Goal: Task Accomplishment & Management: Manage account settings

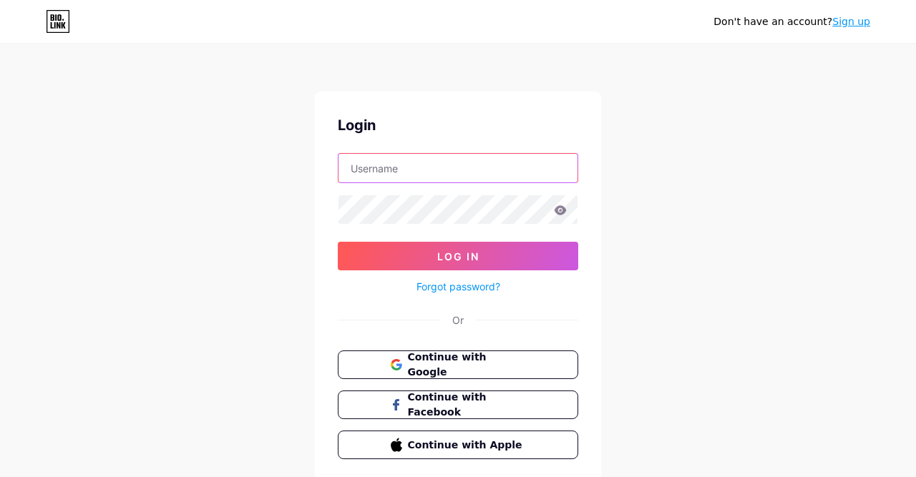
click at [425, 175] on input "text" at bounding box center [457, 168] width 239 height 29
paste input "[EMAIL_ADDRESS][DOMAIN_NAME]"
type input "[EMAIL_ADDRESS][DOMAIN_NAME]"
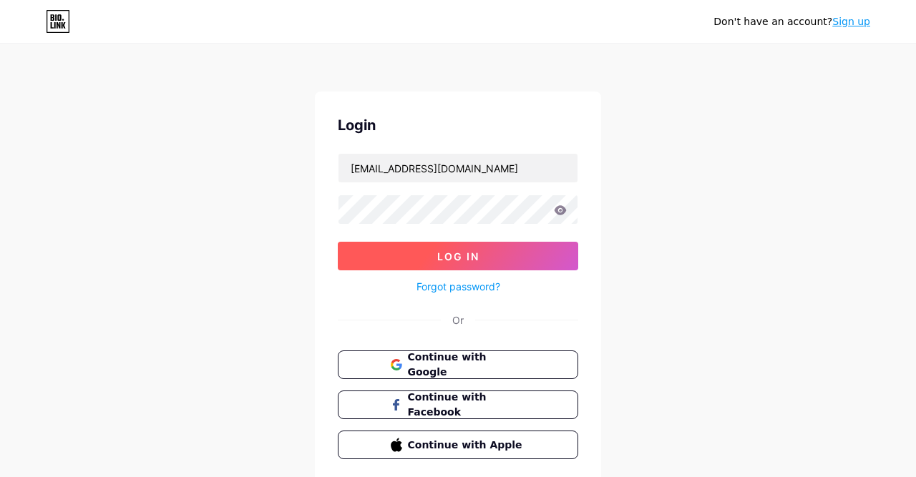
click at [456, 256] on span "Log In" at bounding box center [458, 256] width 42 height 12
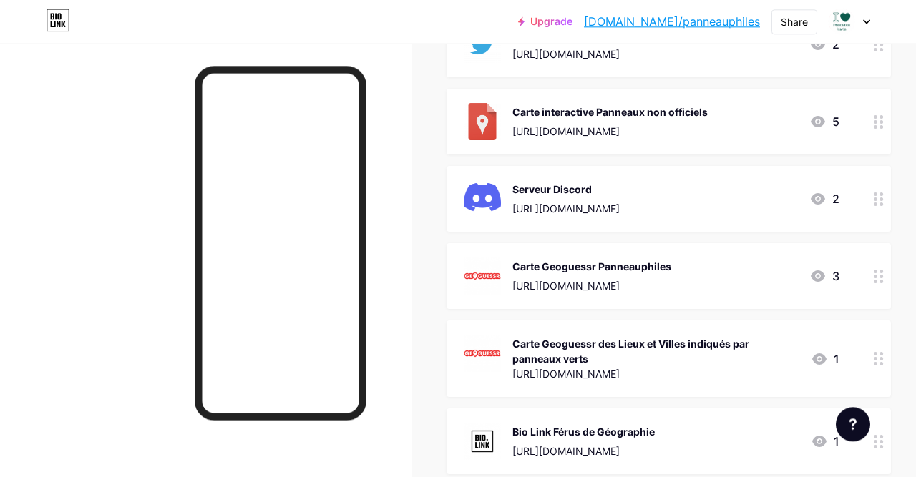
scroll to position [223, 0]
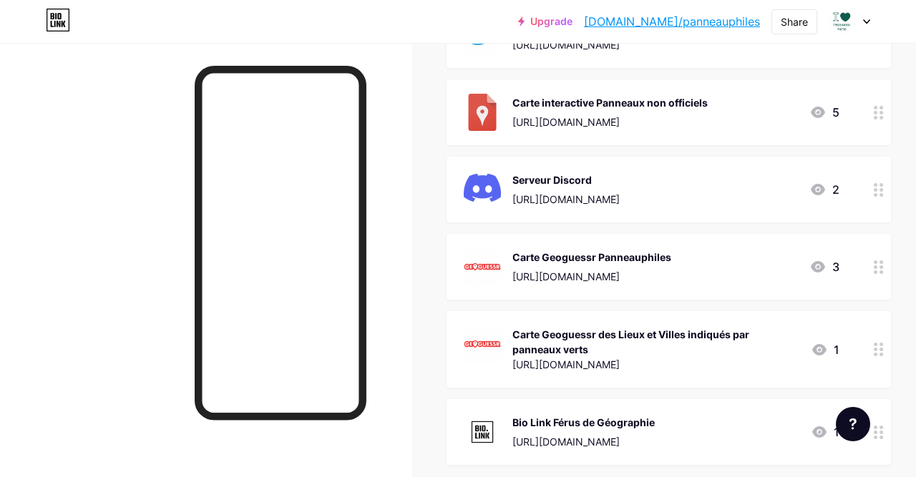
click at [671, 271] on div "[URL][DOMAIN_NAME]" at bounding box center [591, 276] width 159 height 15
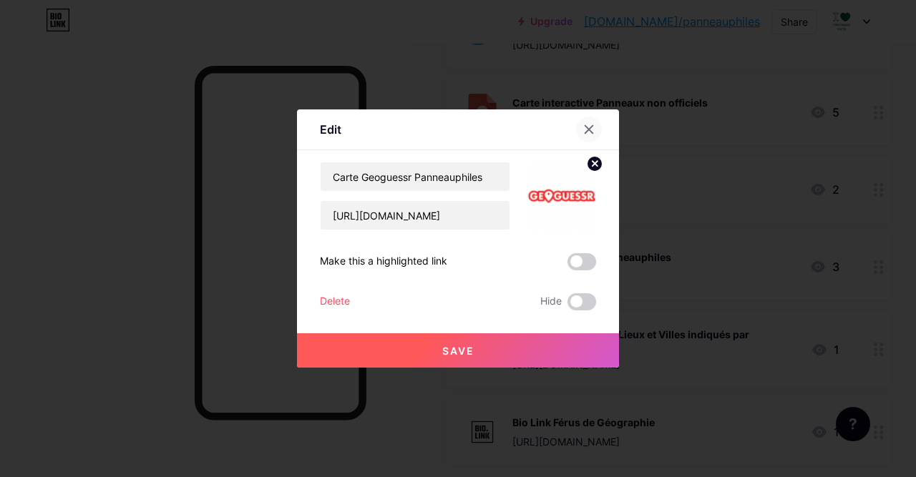
click at [592, 122] on div at bounding box center [589, 130] width 26 height 26
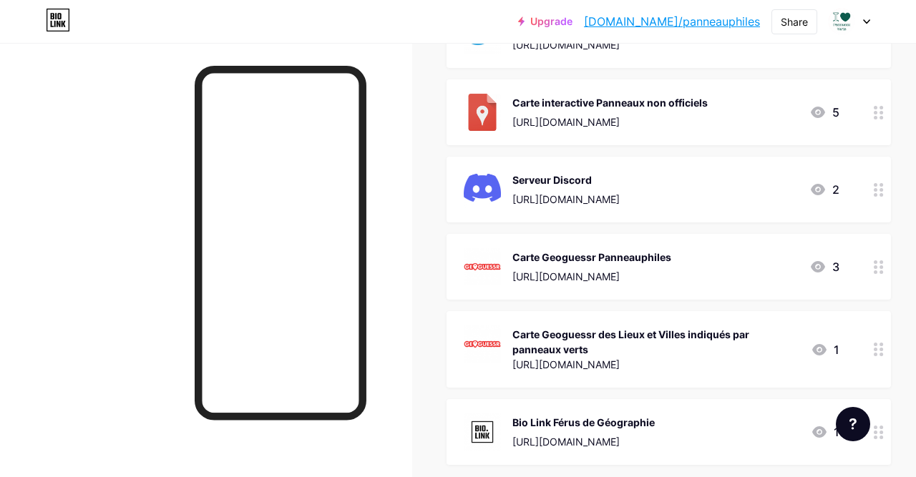
click at [608, 354] on div "Carte Geoguessr des Lieux et Villes indiqués par panneaux verts" at bounding box center [655, 342] width 287 height 30
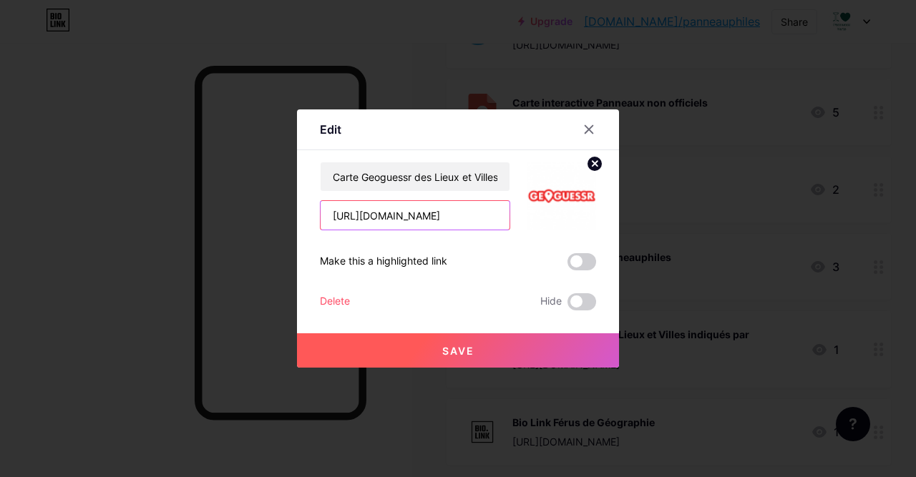
click at [456, 213] on input "[URL][DOMAIN_NAME]" at bounding box center [415, 215] width 189 height 29
paste input "8cc232a215c9ca13616d9e0"
type input "[URL][DOMAIN_NAME]"
click at [518, 351] on button "Save" at bounding box center [458, 350] width 322 height 34
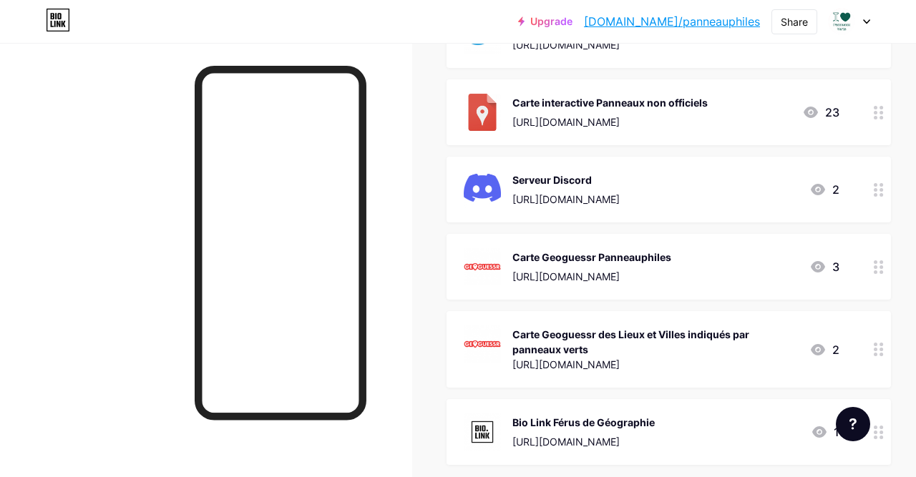
click at [731, 334] on div "Carte Geoguessr des Lieux et Villes indiqués par panneaux verts" at bounding box center [654, 342] width 285 height 30
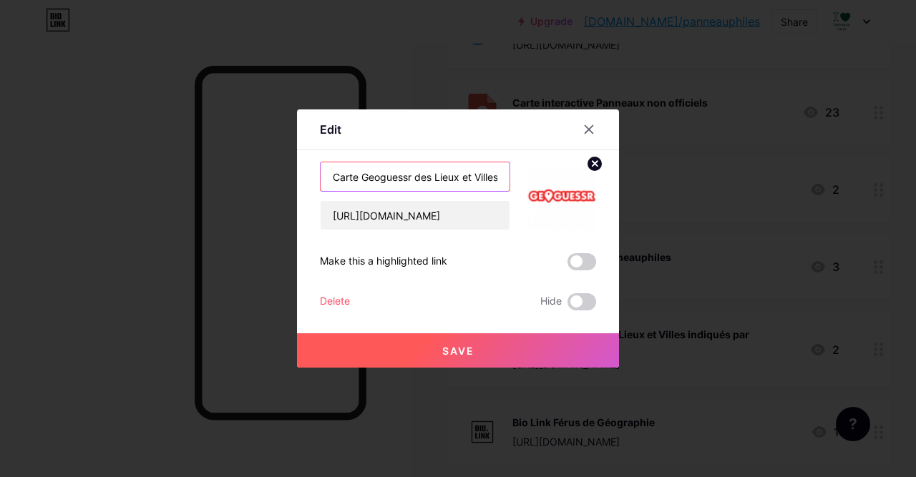
click at [441, 181] on input "Carte Geoguessr des Lieux et Villes indiqués par panneaux verts" at bounding box center [415, 176] width 189 height 29
drag, startPoint x: 437, startPoint y: 174, endPoint x: 563, endPoint y: 177, distance: 126.0
click at [509, 177] on input "Carte Geoguessr des Lieux et Villes indiqués par panneaux verts" at bounding box center [415, 176] width 189 height 29
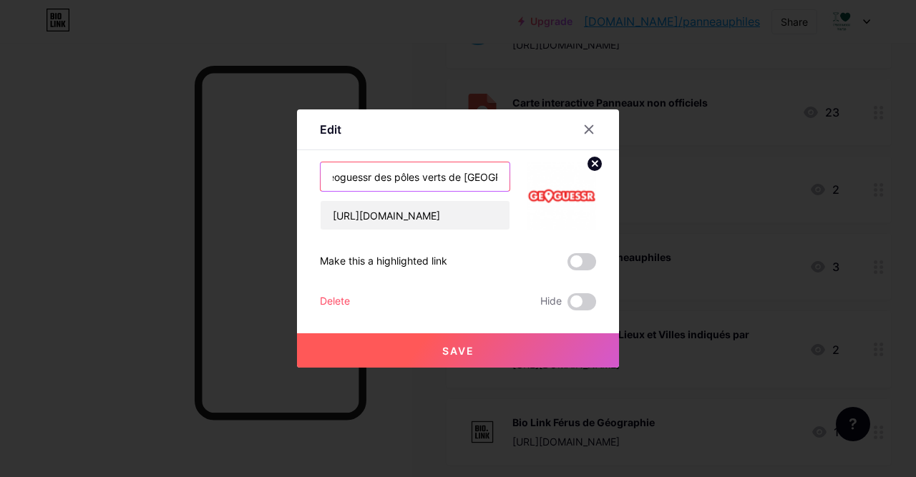
type input "Carte Geoguessr des pôles verts de [GEOGRAPHIC_DATA]"
click at [494, 340] on button "Save" at bounding box center [458, 350] width 322 height 34
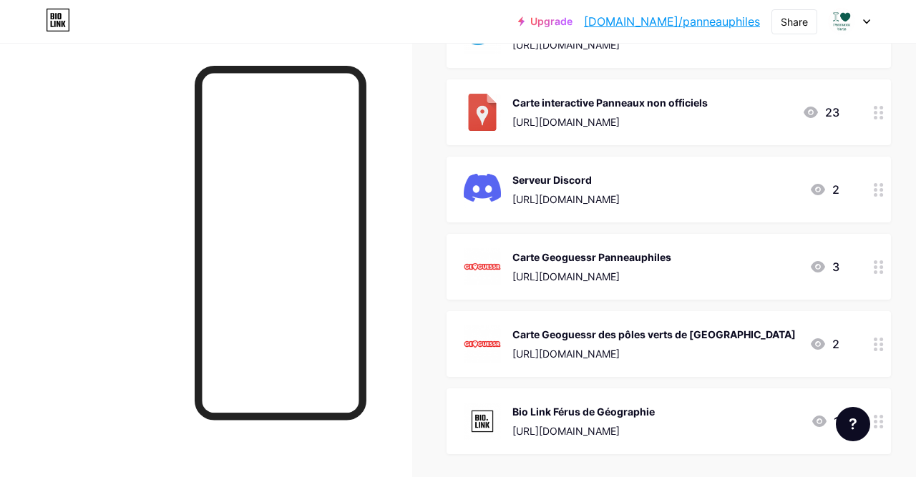
click at [671, 265] on div "Carte Geoguessr Panneauphiles [URL][DOMAIN_NAME]" at bounding box center [591, 266] width 159 height 37
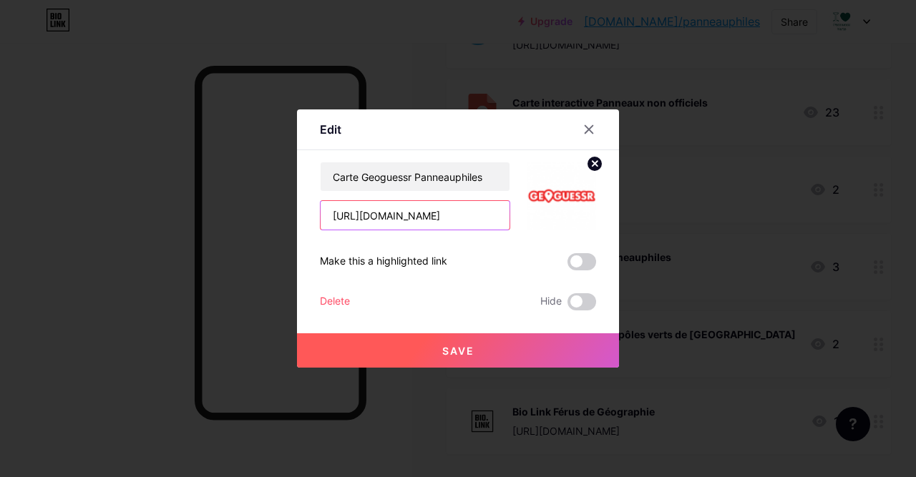
click at [376, 213] on input "[URL][DOMAIN_NAME]" at bounding box center [415, 215] width 189 height 29
paste input "[URL][DOMAIN_NAME]"
type input "[URL][DOMAIN_NAME]"
click at [414, 344] on button "Save" at bounding box center [458, 350] width 322 height 34
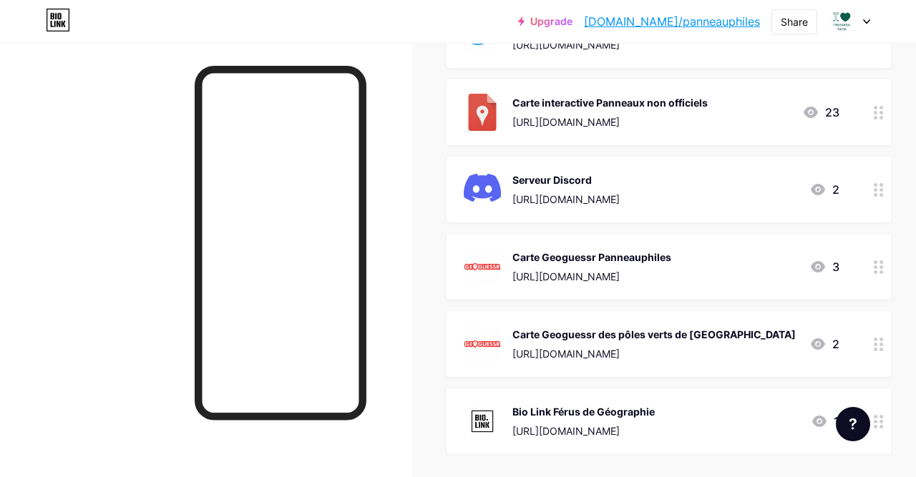
click at [563, 340] on div "Carte Geoguessr des pôles verts de [GEOGRAPHIC_DATA]" at bounding box center [653, 334] width 283 height 15
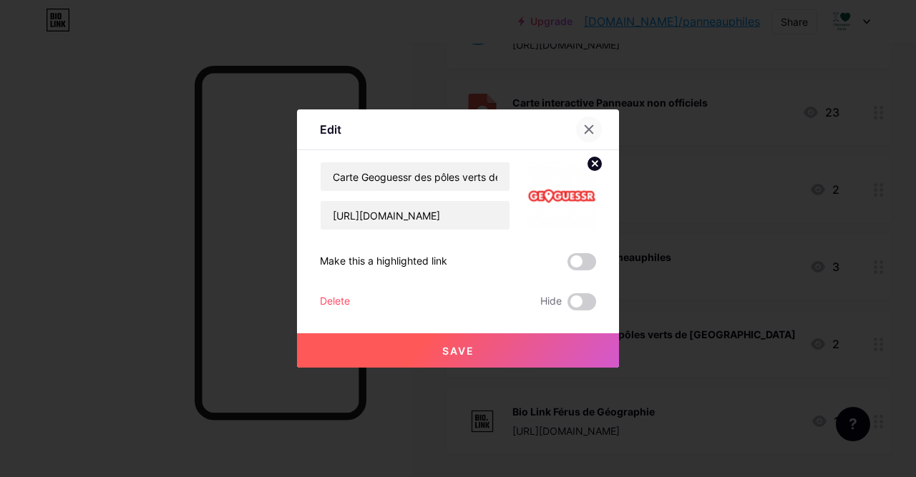
click at [596, 125] on div at bounding box center [589, 130] width 26 height 26
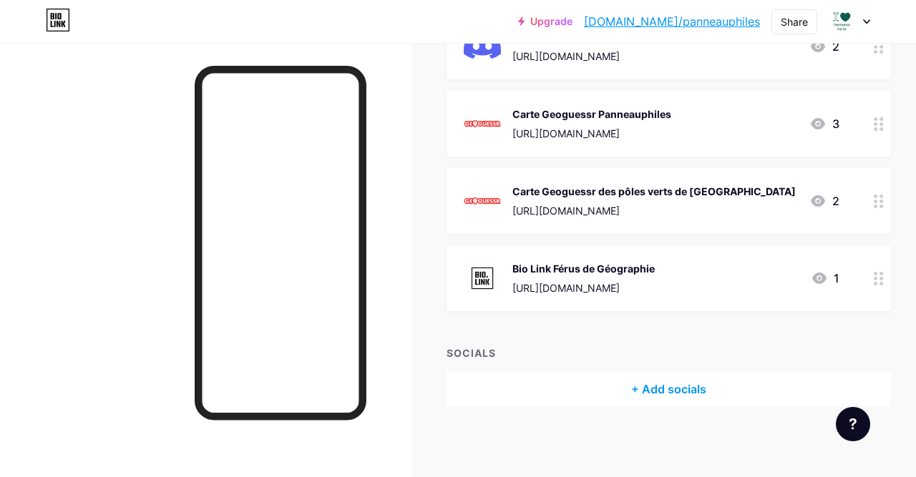
scroll to position [0, 0]
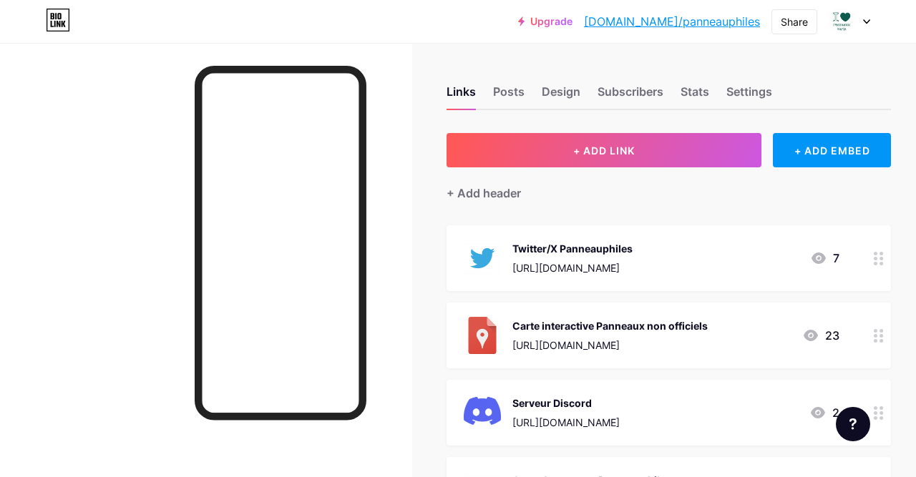
click at [857, 14] on div at bounding box center [850, 22] width 42 height 26
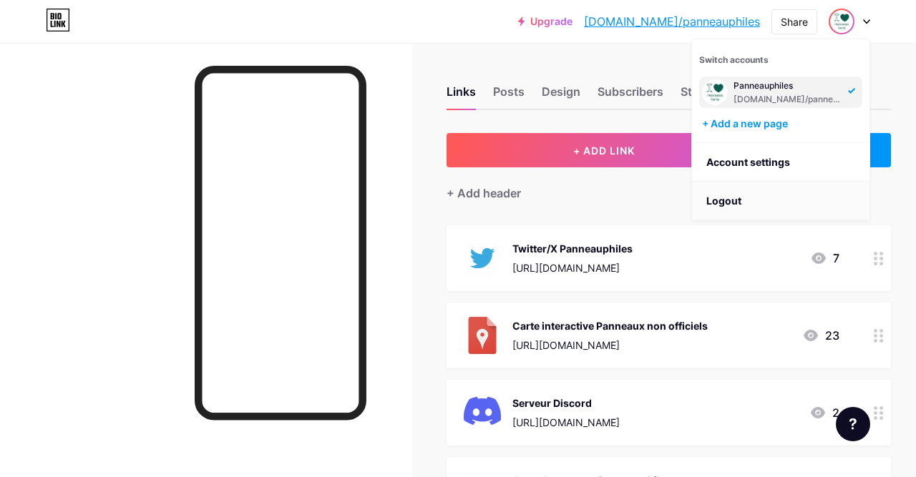
click at [740, 197] on li "Logout" at bounding box center [780, 201] width 177 height 39
